Goal: Transaction & Acquisition: Purchase product/service

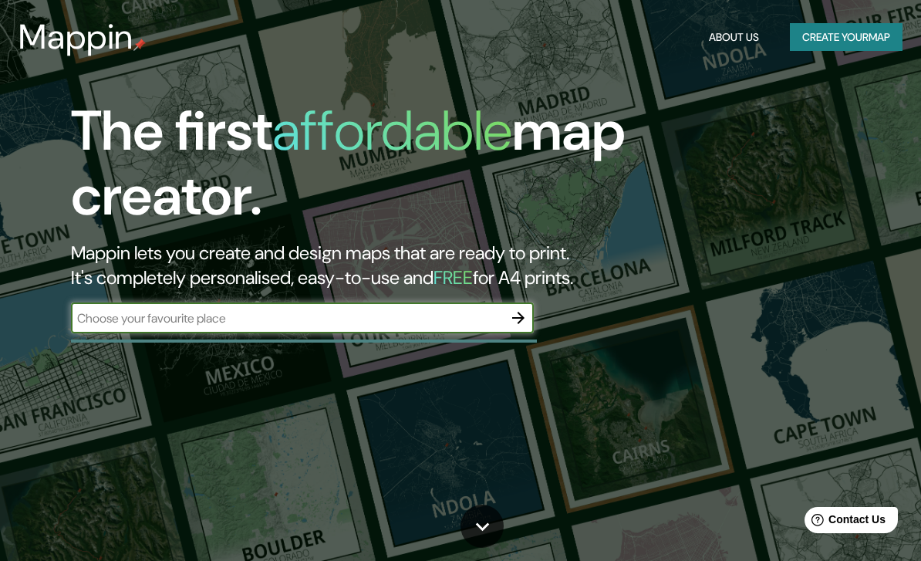
click at [150, 311] on input "text" at bounding box center [287, 318] width 432 height 18
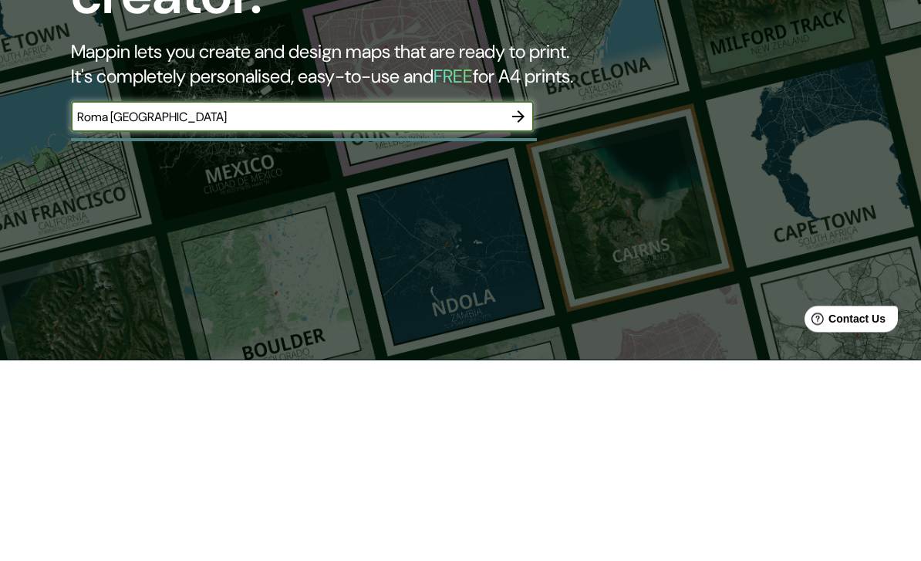
type input "Roma [GEOGRAPHIC_DATA]"
click at [519, 312] on icon "button" at bounding box center [518, 318] width 12 height 12
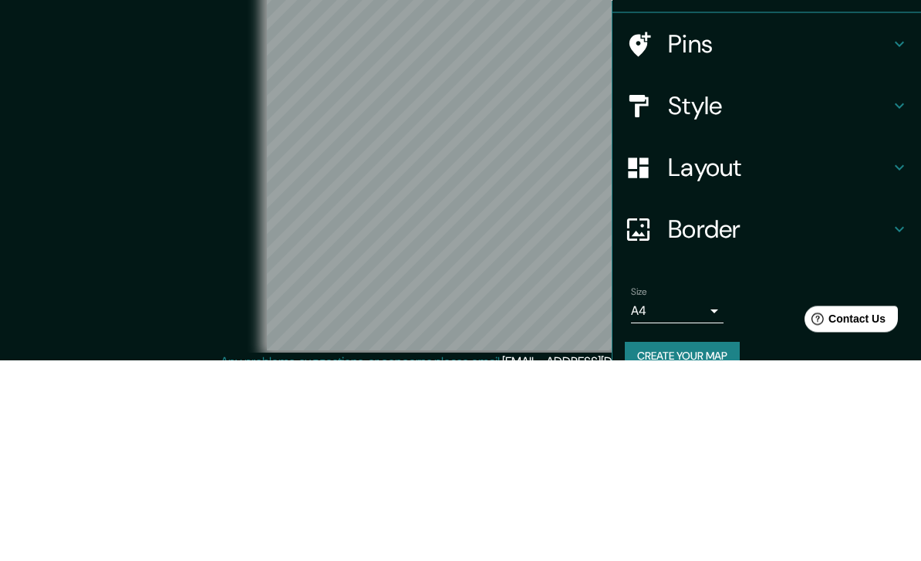
scroll to position [63, 0]
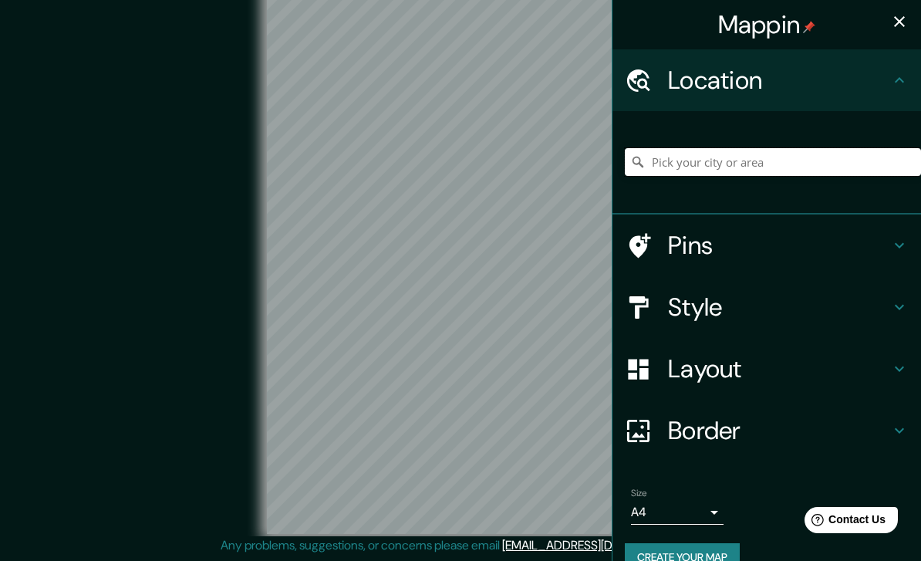
click at [709, 170] on input "Pick your city or area" at bounding box center [773, 162] width 296 height 28
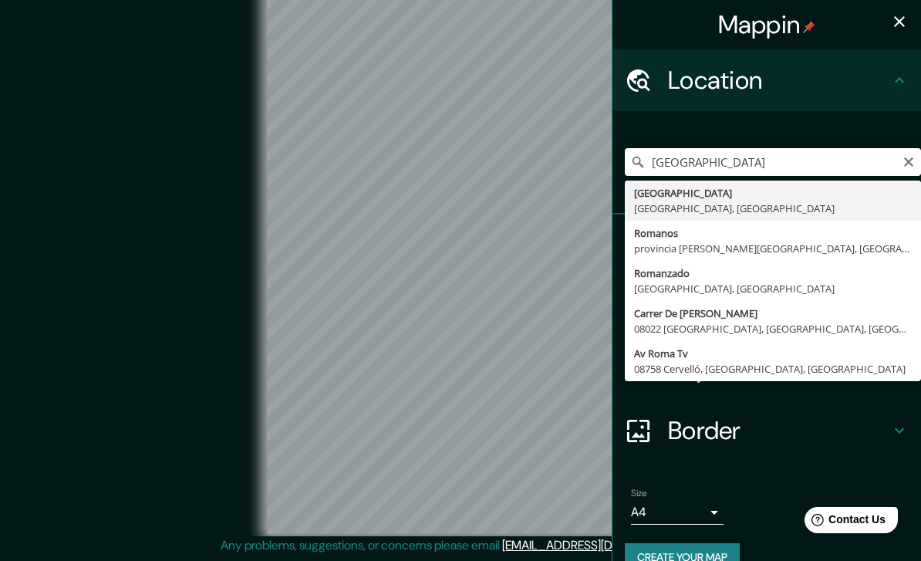
type input "[GEOGRAPHIC_DATA], [GEOGRAPHIC_DATA], [GEOGRAPHIC_DATA]"
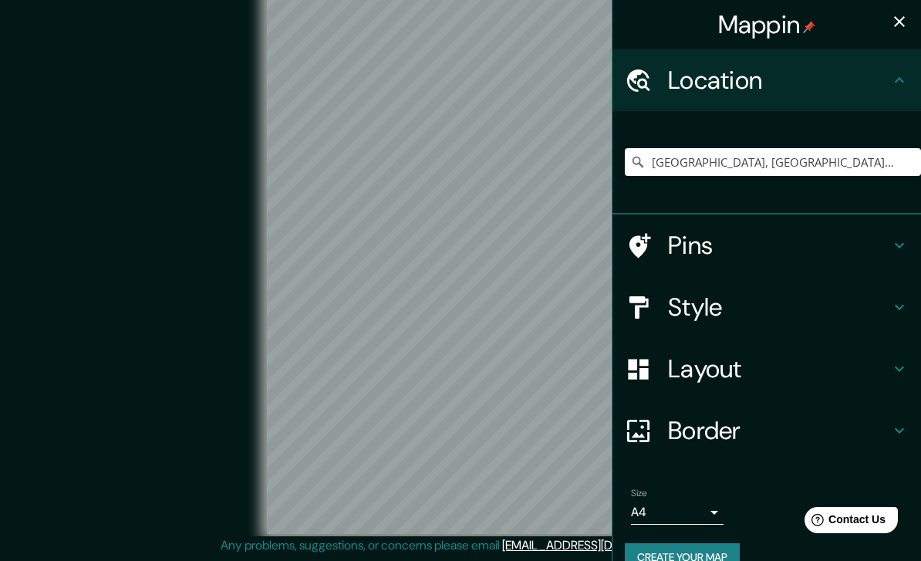
click at [174, 417] on div "© Mapbox © OpenStreetMap Improve this map" at bounding box center [460, 259] width 829 height 505
click at [187, 441] on div "© Mapbox © OpenStreetMap Improve this map" at bounding box center [460, 259] width 829 height 505
click at [694, 505] on body "Mappin Location [GEOGRAPHIC_DATA], [GEOGRAPHIC_DATA], [GEOGRAPHIC_DATA] Pins St…" at bounding box center [460, 262] width 921 height 561
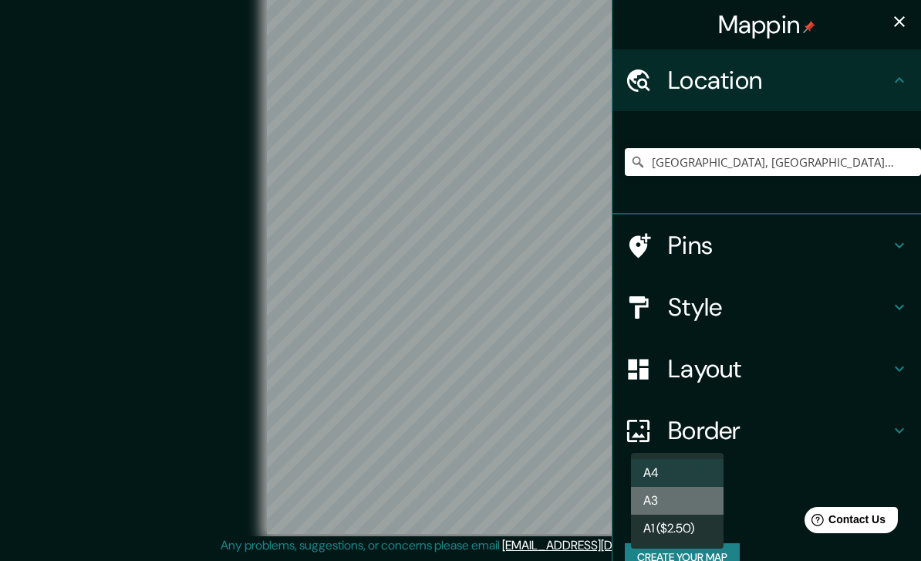
click at [701, 506] on li "A3" at bounding box center [677, 501] width 93 height 28
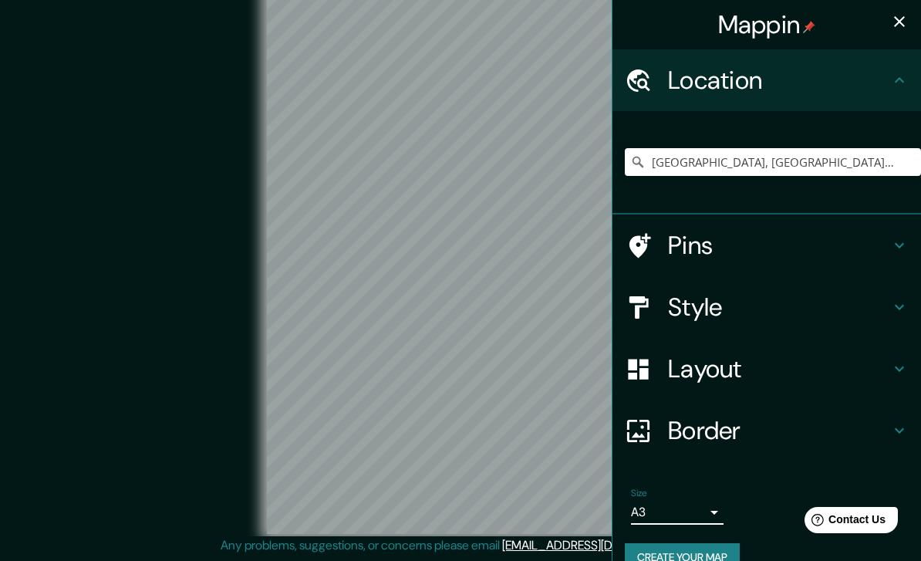
click at [697, 507] on body "Mappin Location [GEOGRAPHIC_DATA], [GEOGRAPHIC_DATA], [GEOGRAPHIC_DATA] Pins St…" at bounding box center [460, 262] width 921 height 561
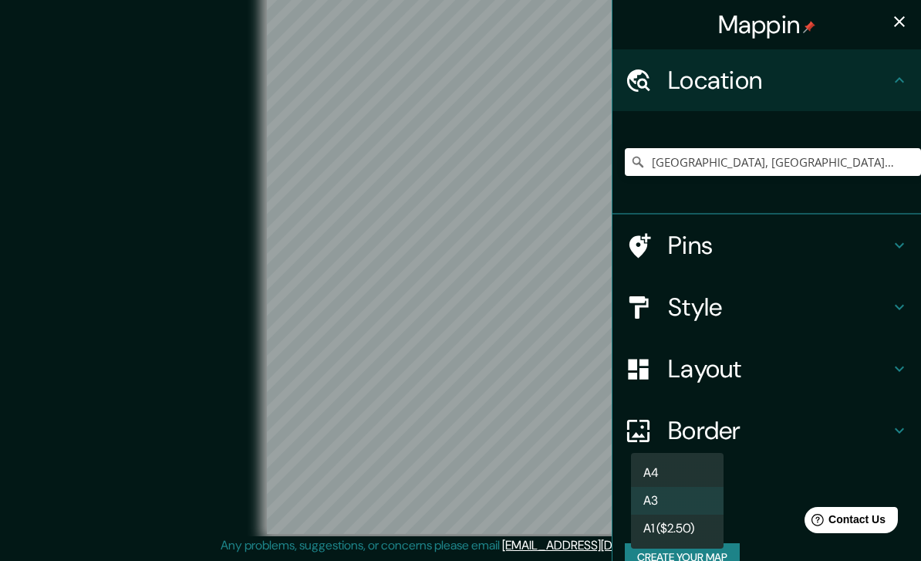
click at [694, 529] on li "A1 ($2.50)" at bounding box center [677, 529] width 93 height 28
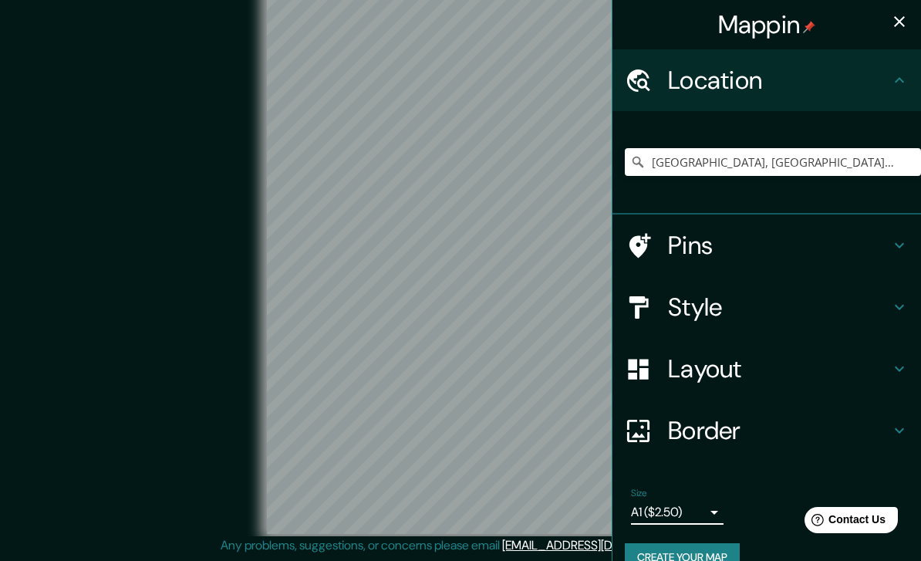
click at [786, 483] on div "Size A1 ($2.50) a3" at bounding box center [767, 505] width 284 height 49
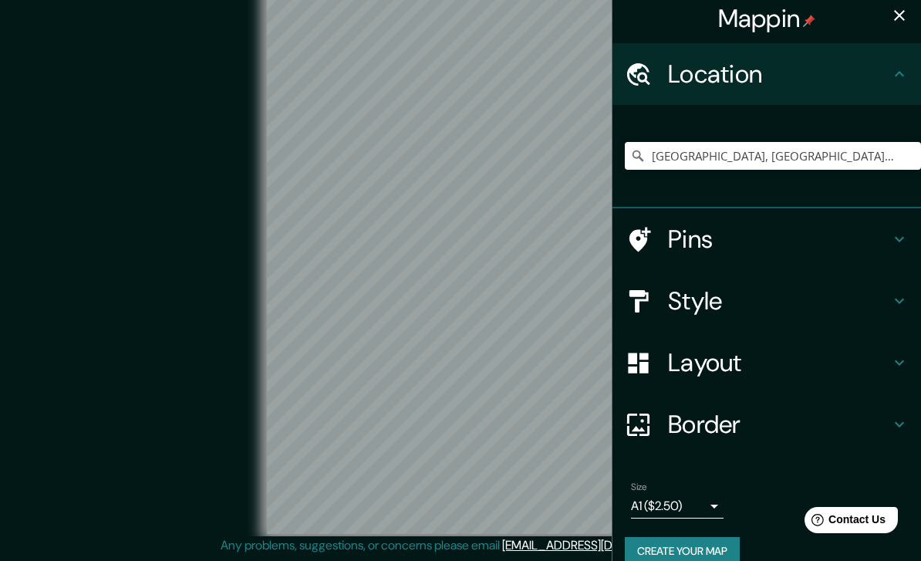
scroll to position [7, 0]
click at [796, 299] on h4 "Style" at bounding box center [779, 300] width 222 height 31
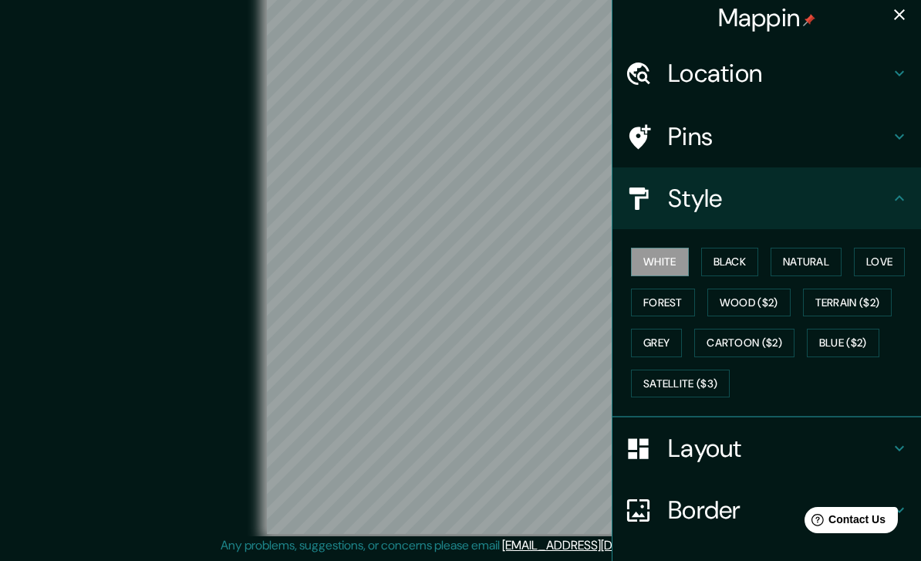
click at [741, 266] on button "Black" at bounding box center [730, 262] width 58 height 29
click at [827, 258] on button "Natural" at bounding box center [806, 262] width 71 height 29
click at [896, 259] on button "Love" at bounding box center [879, 262] width 51 height 29
click at [675, 305] on button "Forest" at bounding box center [663, 303] width 64 height 29
click at [754, 304] on button "Wood ($2)" at bounding box center [749, 303] width 83 height 29
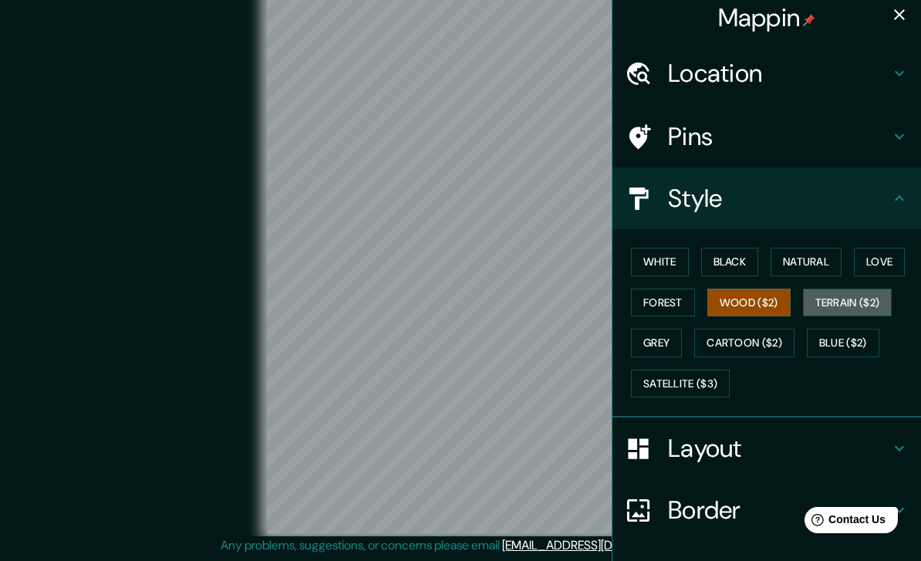
click at [841, 298] on button "Terrain ($2)" at bounding box center [848, 303] width 90 height 29
click at [769, 307] on button "Wood ($2)" at bounding box center [749, 303] width 83 height 29
click at [887, 299] on button "Terrain ($2)" at bounding box center [848, 303] width 90 height 29
click at [743, 269] on button "Black" at bounding box center [730, 262] width 58 height 29
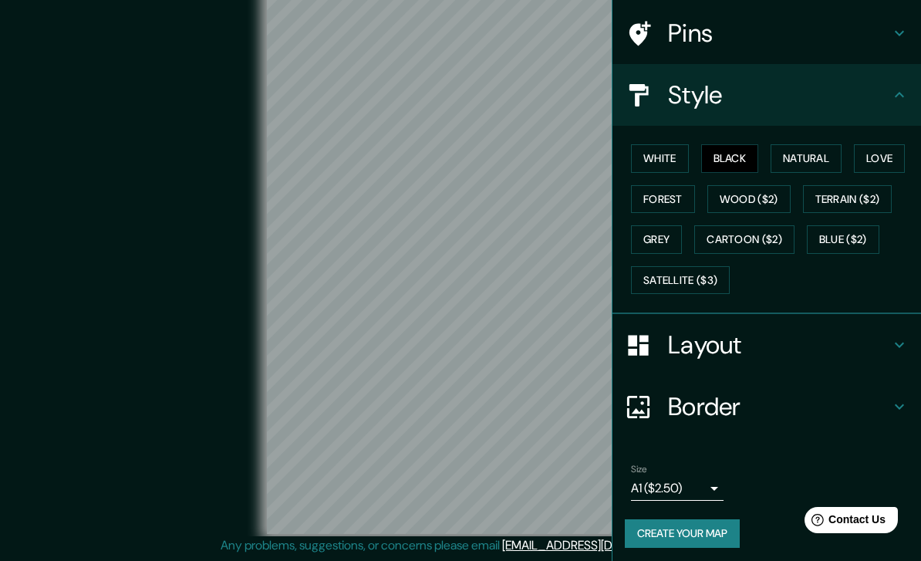
click at [805, 415] on h4 "Border" at bounding box center [779, 406] width 222 height 31
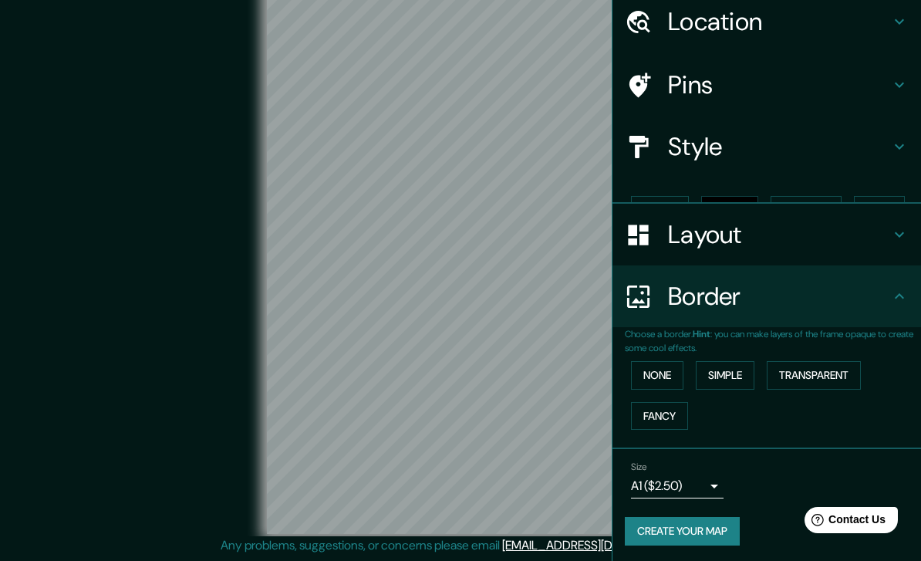
scroll to position [31, 0]
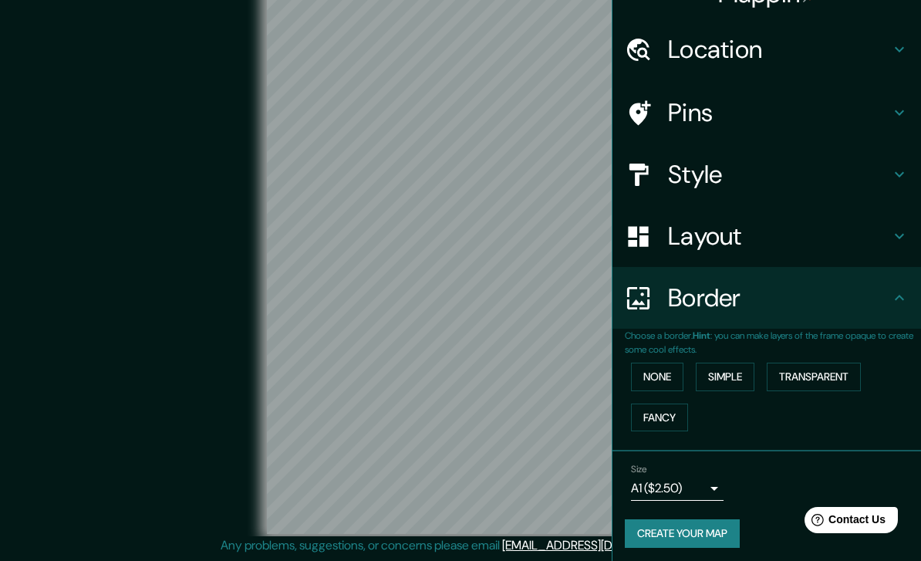
click at [745, 367] on button "Simple" at bounding box center [725, 377] width 59 height 29
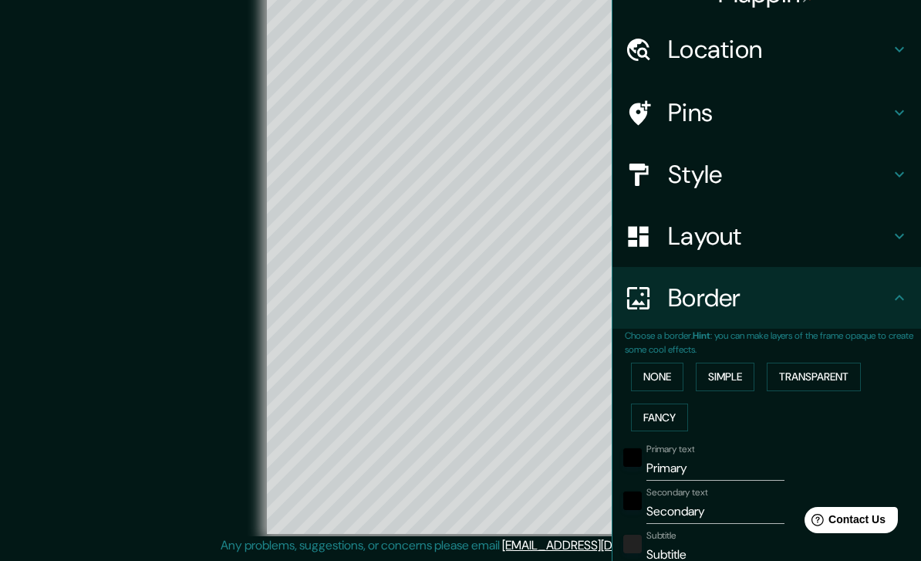
click at [683, 367] on button "None" at bounding box center [657, 377] width 52 height 29
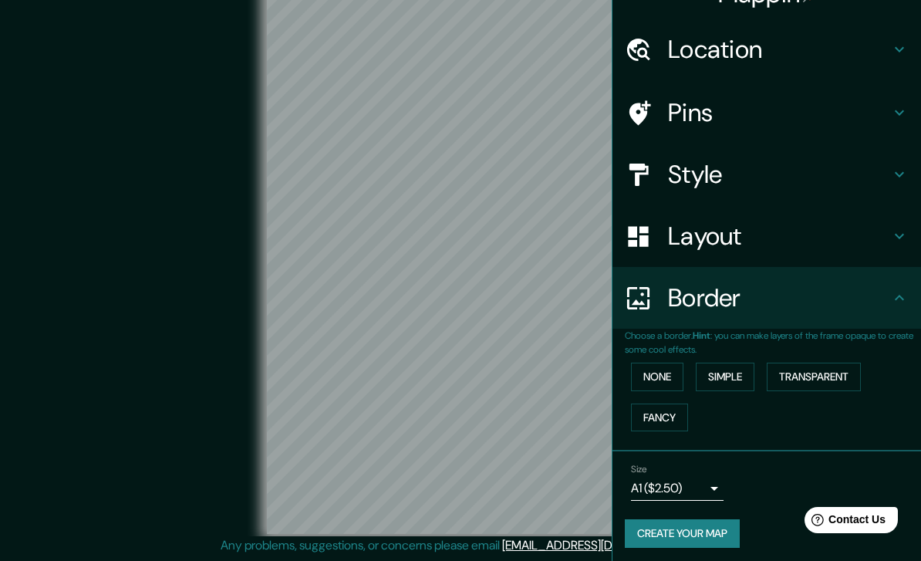
click at [664, 418] on button "Fancy" at bounding box center [659, 418] width 57 height 29
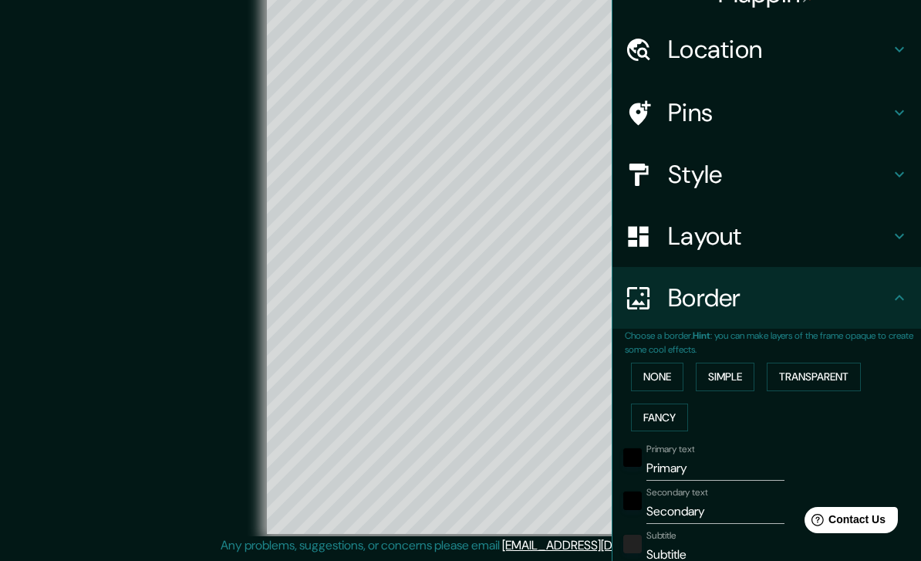
click at [828, 364] on button "Transparent" at bounding box center [814, 377] width 94 height 29
click at [670, 378] on button "None" at bounding box center [657, 377] width 52 height 29
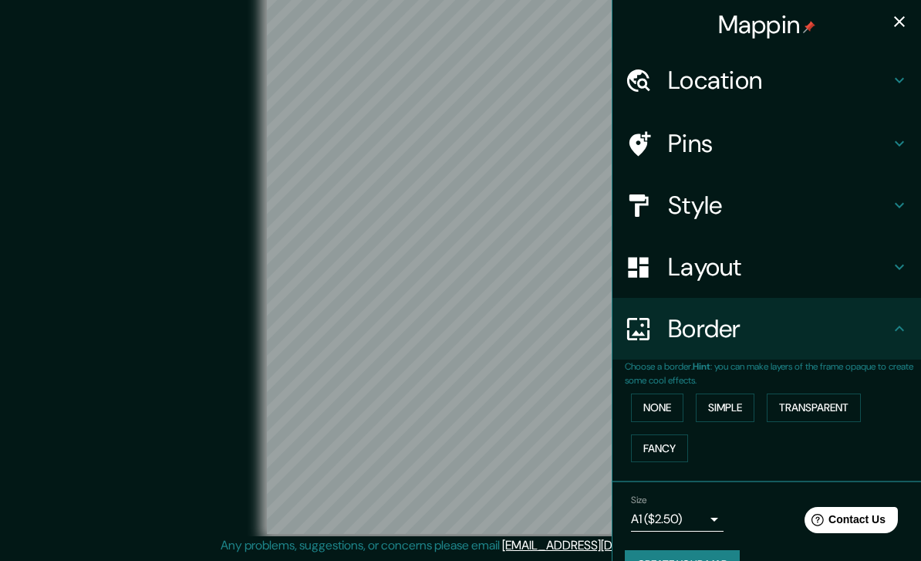
scroll to position [0, 0]
click at [909, 19] on button "button" at bounding box center [899, 21] width 31 height 31
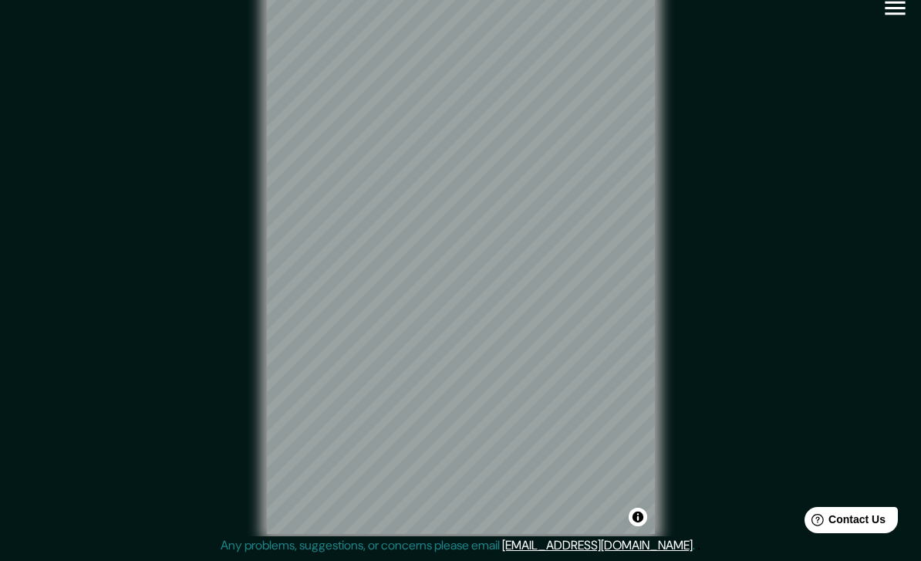
click at [730, 93] on div "© Mapbox © OpenStreetMap Improve this map" at bounding box center [460, 259] width 829 height 505
click at [793, 55] on div "© Mapbox © OpenStreetMap Improve this map" at bounding box center [460, 259] width 829 height 505
click at [868, 106] on div "© Mapbox © OpenStreetMap Improve this map" at bounding box center [460, 259] width 829 height 505
click at [864, 120] on div "© Mapbox © OpenStreetMap Improve this map" at bounding box center [460, 259] width 829 height 505
click at [852, 137] on div "© Mapbox © OpenStreetMap Improve this map" at bounding box center [460, 259] width 829 height 505
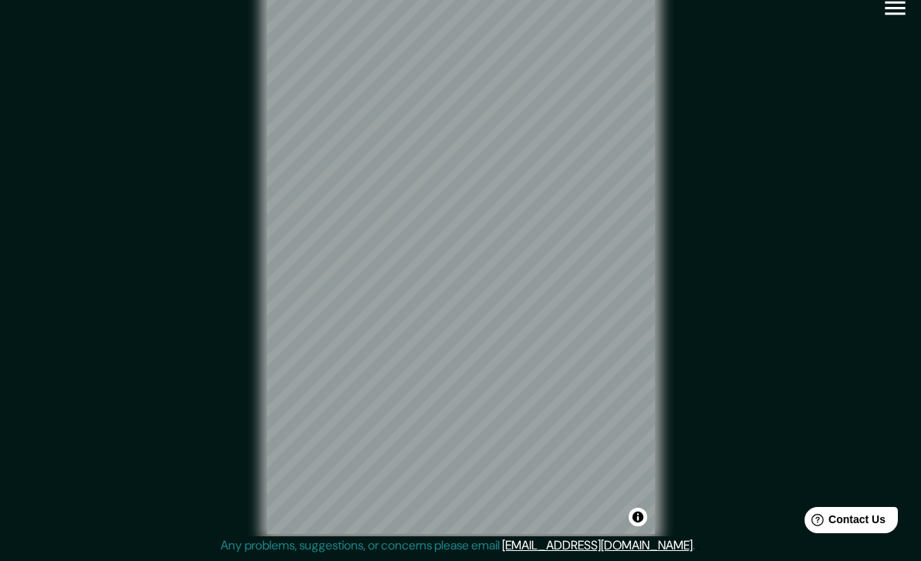
click at [630, 508] on button "Toggle attribution" at bounding box center [638, 517] width 19 height 19
click at [620, 512] on link "Improve this map" at bounding box center [587, 517] width 76 height 11
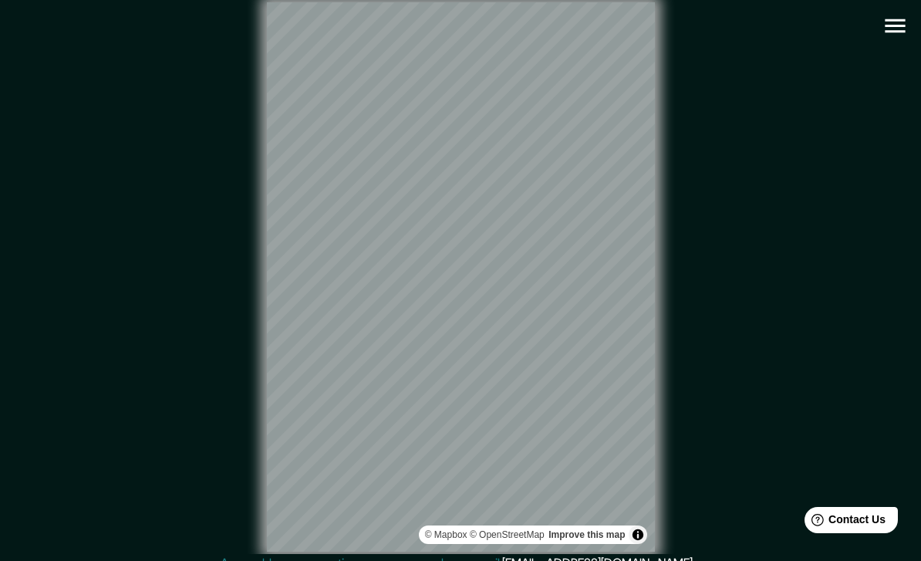
click at [894, 18] on icon "button" at bounding box center [895, 25] width 27 height 27
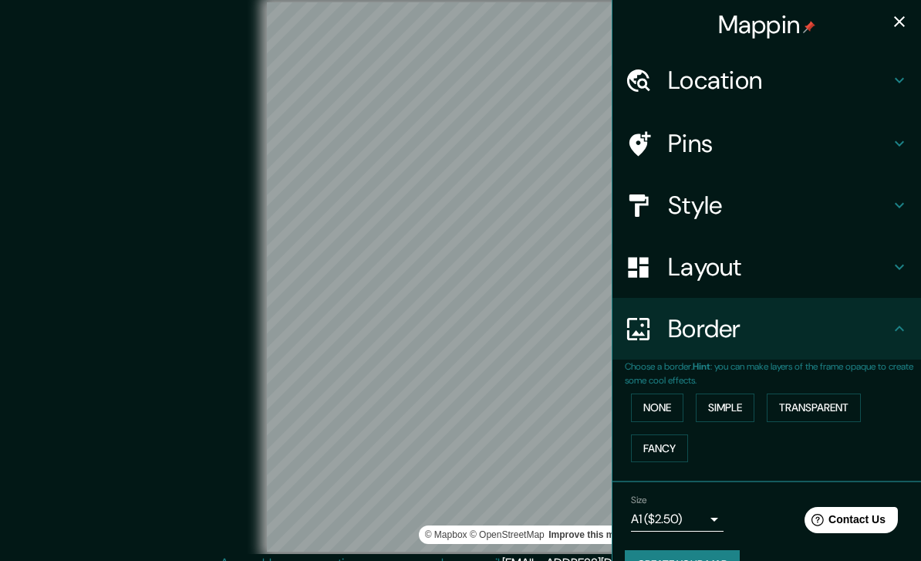
click at [707, 509] on body "Mappin Location [GEOGRAPHIC_DATA], [GEOGRAPHIC_DATA], [GEOGRAPHIC_DATA] Pins St…" at bounding box center [460, 280] width 921 height 561
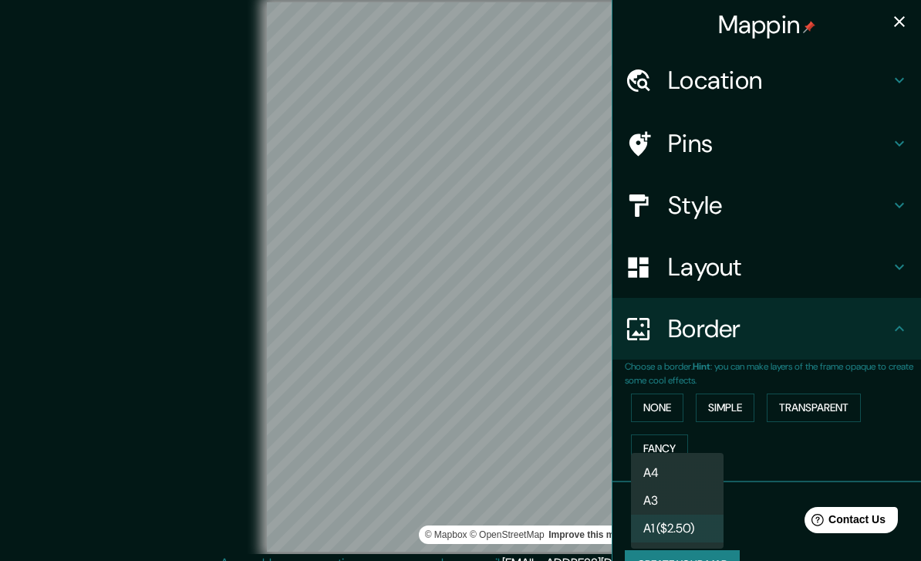
click at [688, 497] on li "A3" at bounding box center [677, 501] width 93 height 28
type input "a4"
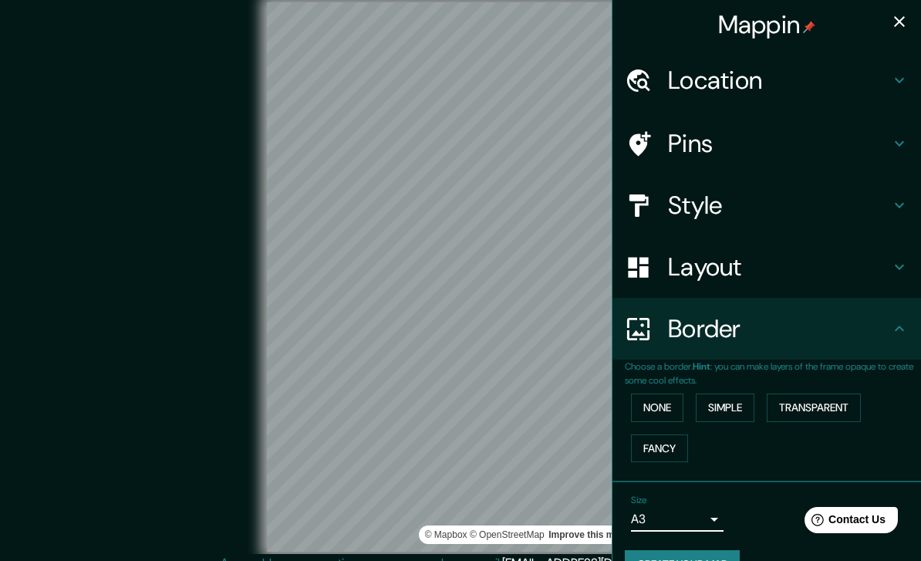
click at [806, 201] on h4 "Style" at bounding box center [779, 205] width 222 height 31
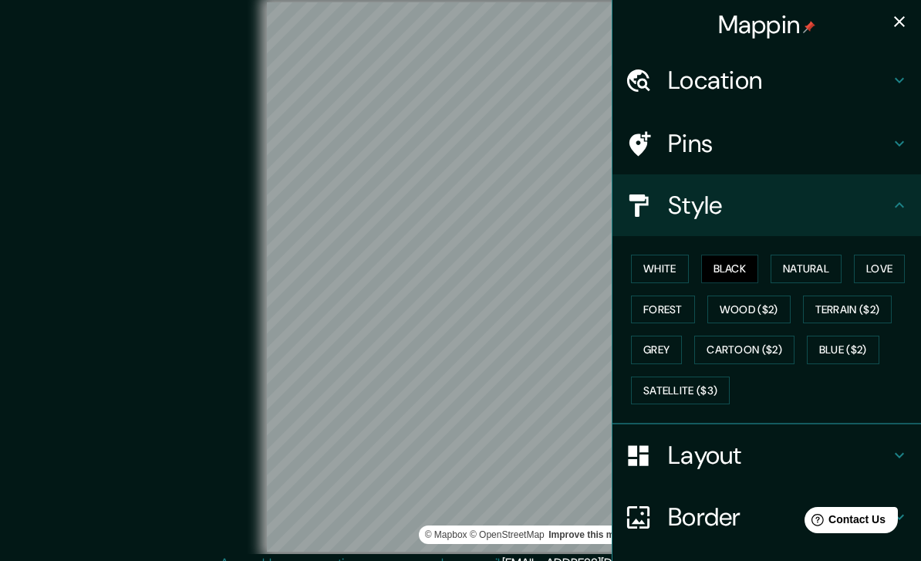
click at [664, 276] on button "White" at bounding box center [660, 269] width 58 height 29
click at [242, 283] on div "© Mapbox © OpenStreetMap Improve this map" at bounding box center [460, 277] width 829 height 505
click at [217, 294] on div "© Mapbox © OpenStreetMap Improve this map" at bounding box center [460, 277] width 829 height 505
click at [905, 32] on button "button" at bounding box center [899, 21] width 31 height 31
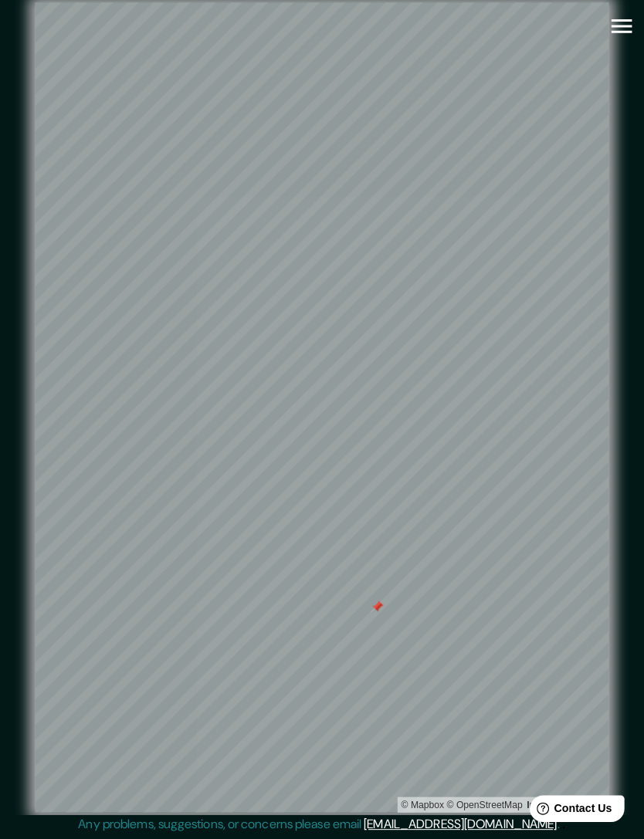
click at [614, 28] on icon "button" at bounding box center [617, 25] width 27 height 27
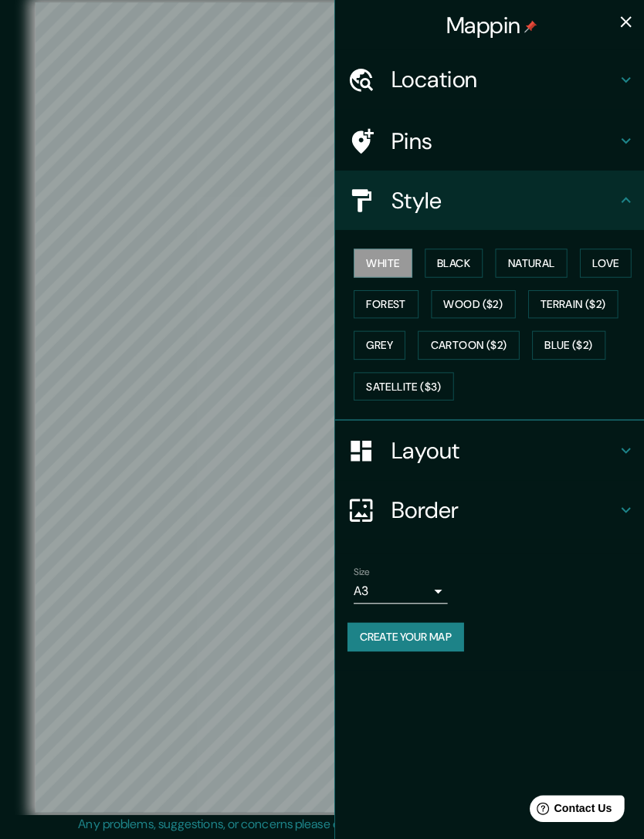
click at [570, 140] on h4 "Pins" at bounding box center [501, 139] width 222 height 28
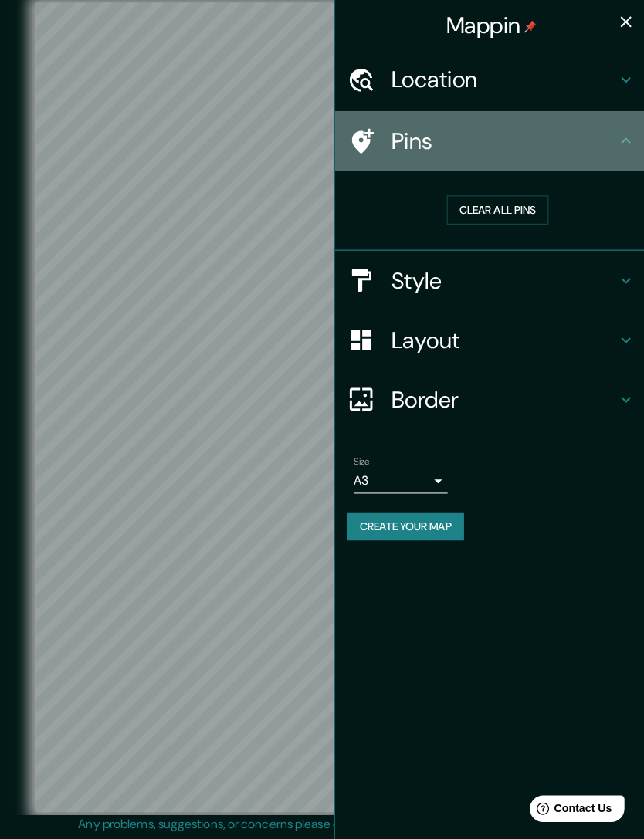
click at [576, 134] on h4 "Pins" at bounding box center [501, 139] width 222 height 28
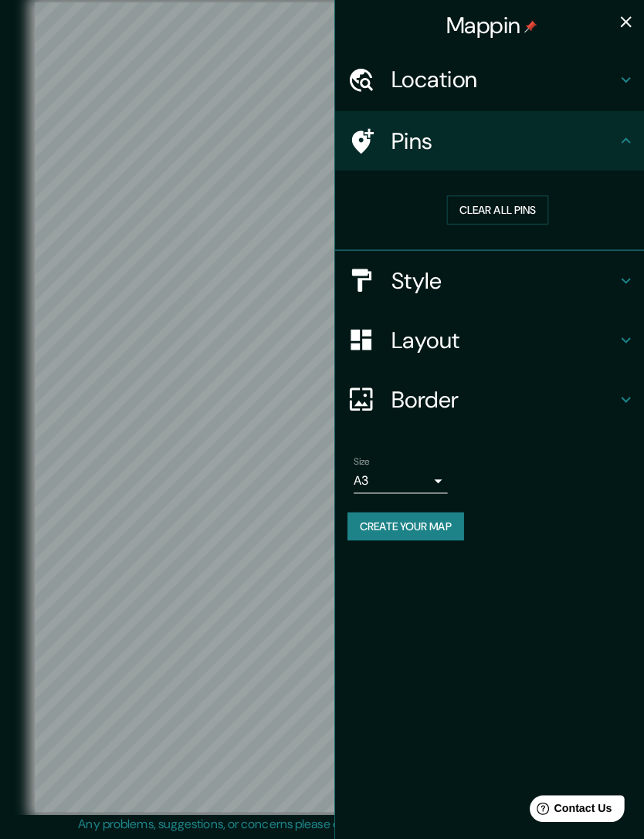
click at [579, 135] on h4 "Pins" at bounding box center [501, 139] width 222 height 28
click at [620, 18] on icon "button" at bounding box center [622, 21] width 11 height 11
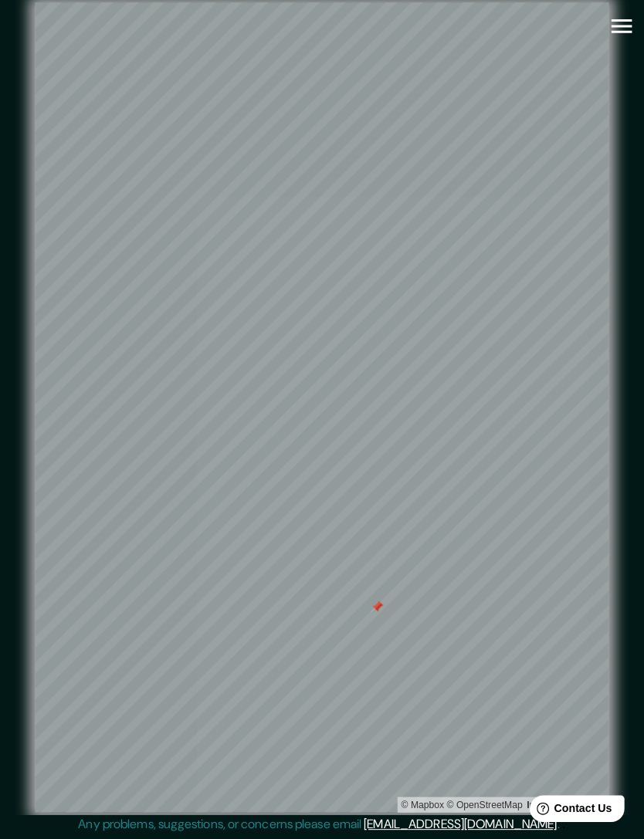
click at [373, 560] on div at bounding box center [376, 599] width 12 height 12
click at [617, 364] on div "© Mapbox © OpenStreetMap Improve this map" at bounding box center [322, 402] width 629 height 804
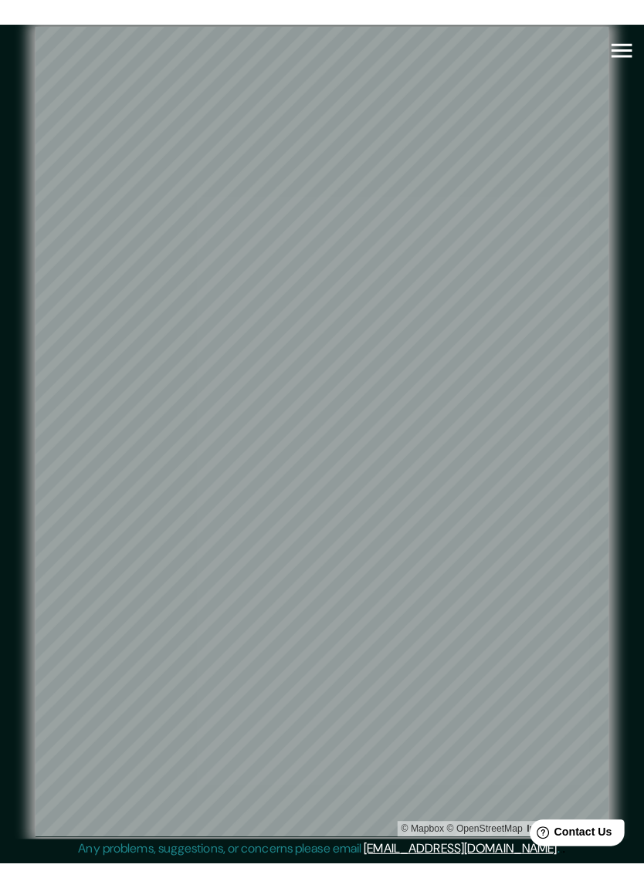
scroll to position [0, 0]
